Goal: Navigation & Orientation: Find specific page/section

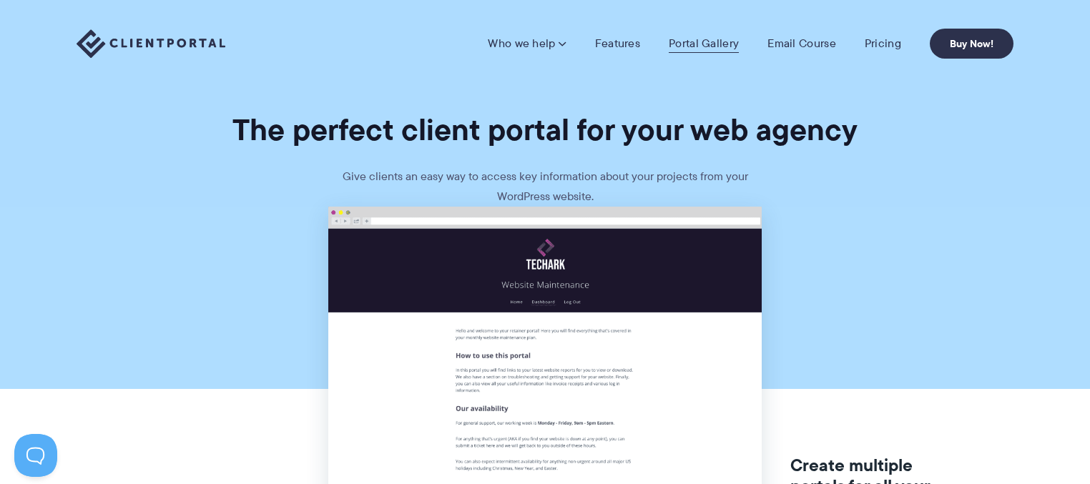
click at [688, 42] on link "Portal Gallery" at bounding box center [704, 43] width 70 height 14
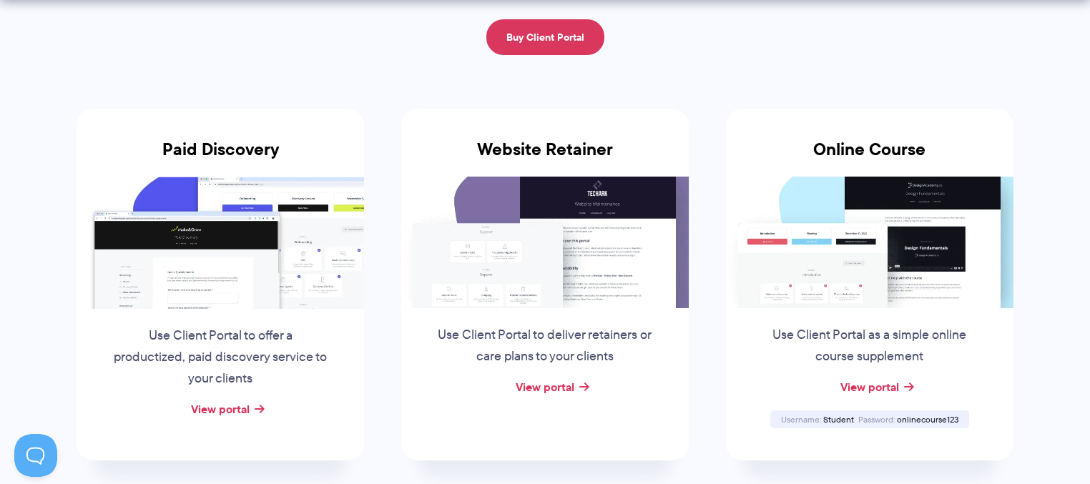
click at [180, 252] on img at bounding box center [220, 243] width 287 height 132
click at [226, 407] on link "View portal" at bounding box center [220, 408] width 59 height 17
